Goal: Task Accomplishment & Management: Manage account settings

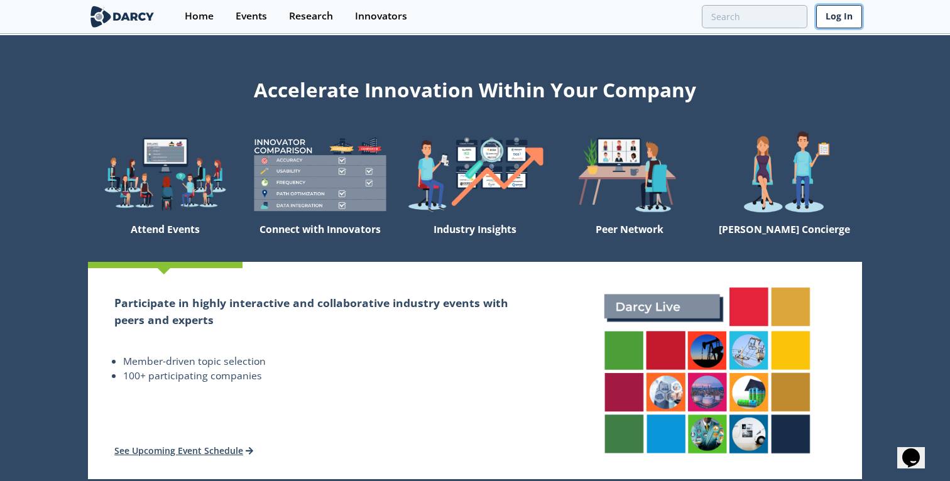
click at [831, 19] on link "Log In" at bounding box center [839, 16] width 46 height 23
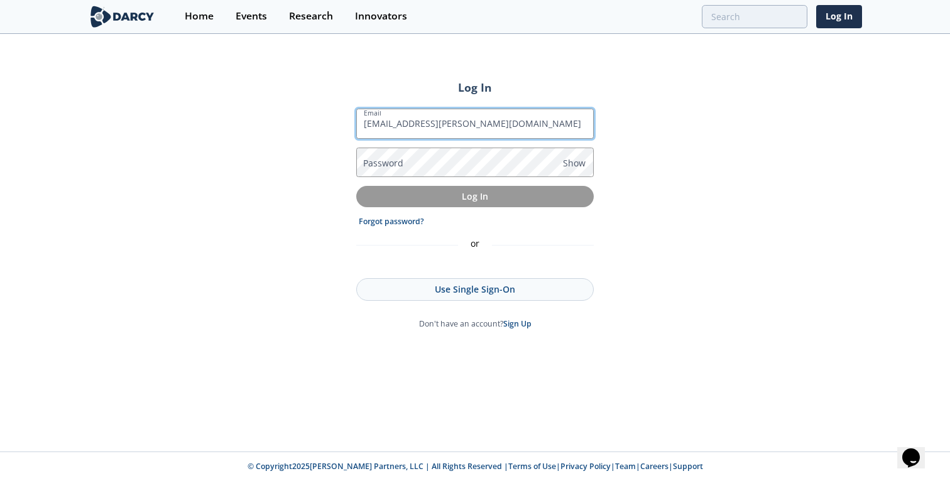
type input "[EMAIL_ADDRESS][PERSON_NAME][DOMAIN_NAME]"
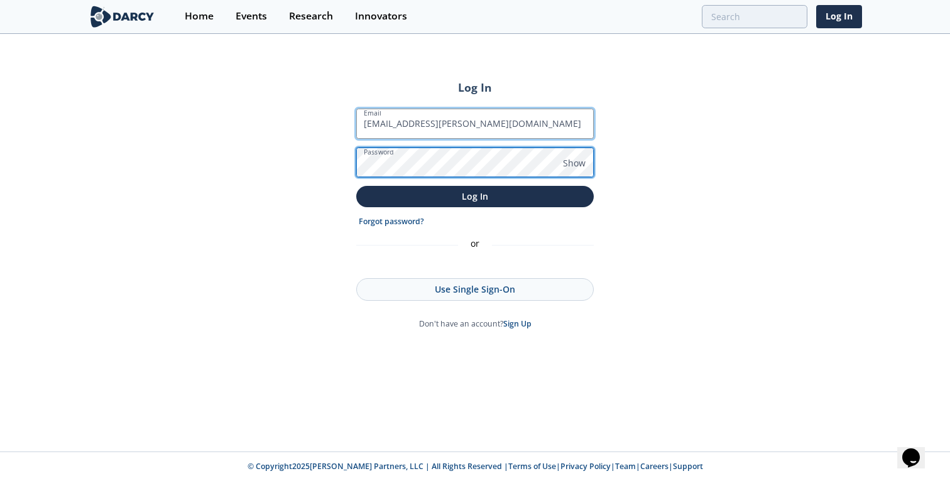
click at [356, 186] on button "Log In" at bounding box center [474, 196] width 237 height 21
